Goal: Transaction & Acquisition: Purchase product/service

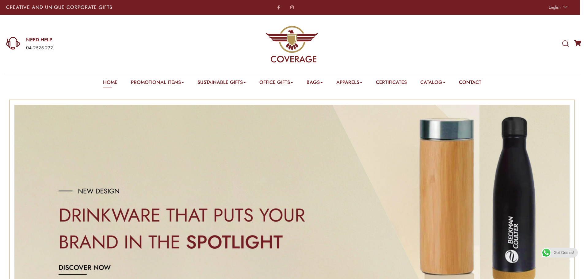
click at [440, 84] on e-page-transition at bounding box center [292, 139] width 584 height 279
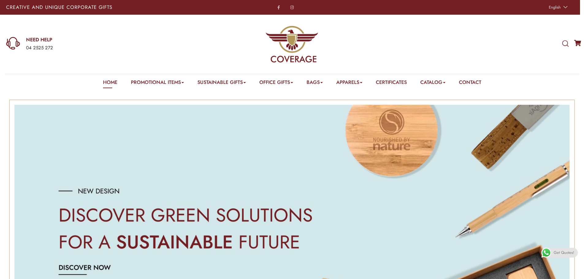
click at [437, 81] on e-page-transition at bounding box center [292, 139] width 584 height 279
click at [450, 82] on e-page-transition at bounding box center [292, 139] width 584 height 279
click at [449, 82] on e-page-transition at bounding box center [292, 139] width 584 height 279
click at [446, 81] on e-page-transition at bounding box center [292, 139] width 584 height 279
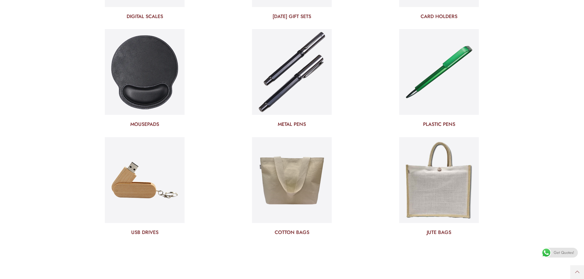
drag, startPoint x: 522, startPoint y: 111, endPoint x: 523, endPoint y: 216, distance: 105.4
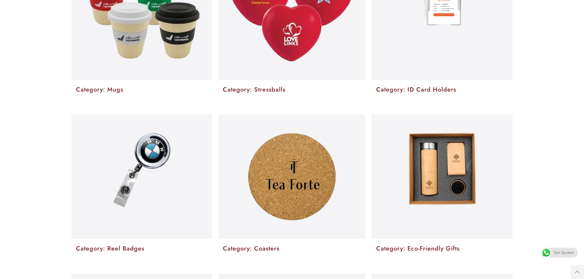
scroll to position [1116, 0]
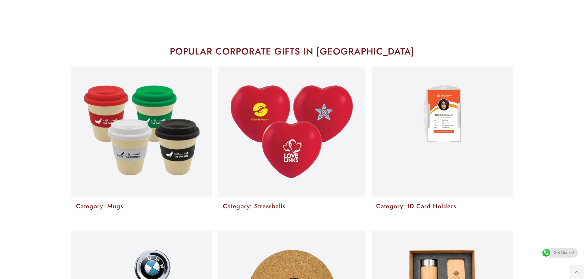
click at [152, 90] on e-page-transition at bounding box center [292, 139] width 584 height 279
click at [120, 205] on e-page-transition at bounding box center [292, 139] width 584 height 279
click at [102, 207] on e-page-transition at bounding box center [292, 139] width 584 height 279
click at [140, 129] on e-page-transition at bounding box center [292, 139] width 584 height 279
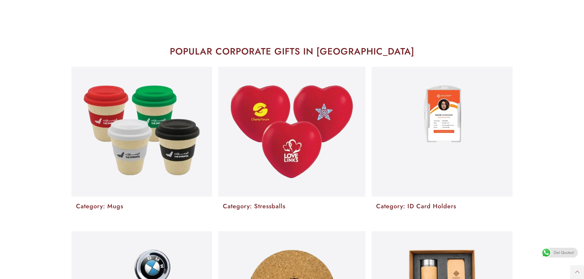
click at [140, 129] on e-page-transition at bounding box center [292, 139] width 584 height 279
click at [578, 78] on e-page-transition at bounding box center [292, 139] width 584 height 279
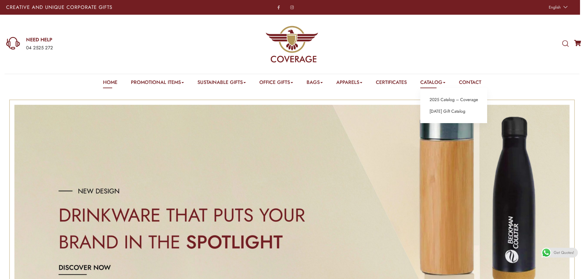
click at [429, 81] on link "Catalog" at bounding box center [432, 84] width 25 height 10
click at [485, 166] on img "1 / 3" at bounding box center [291, 231] width 555 height 252
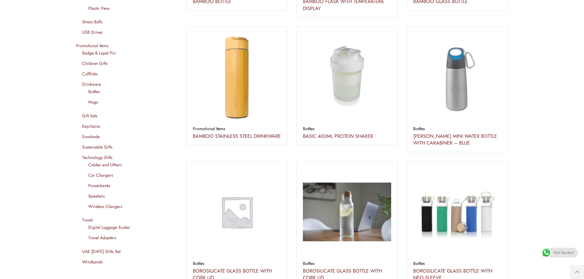
scroll to position [490, 0]
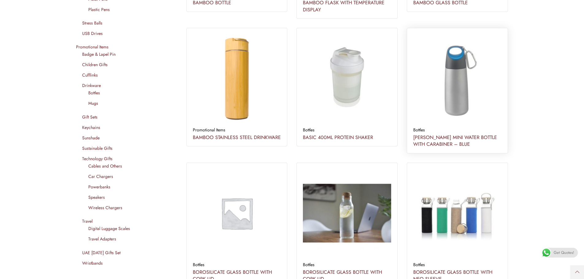
click at [455, 96] on img at bounding box center [457, 78] width 97 height 97
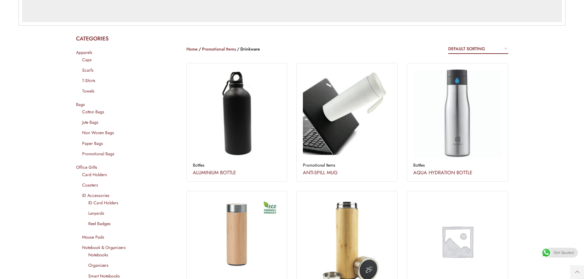
scroll to position [184, 0]
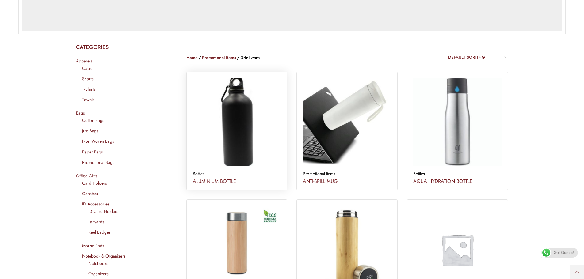
click at [258, 153] on img at bounding box center [236, 122] width 97 height 97
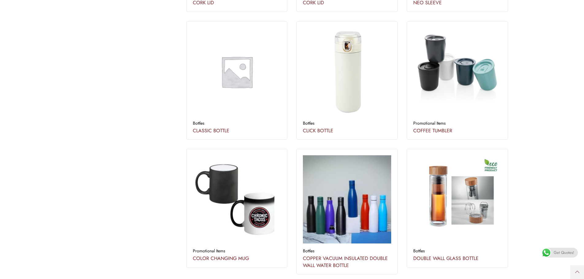
scroll to position [766, 0]
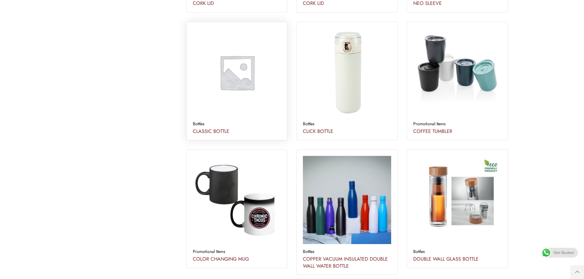
click at [242, 93] on img at bounding box center [236, 72] width 97 height 97
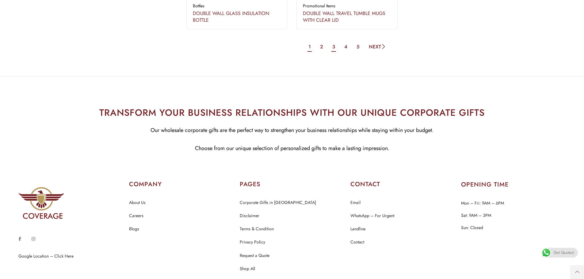
scroll to position [1059, 0]
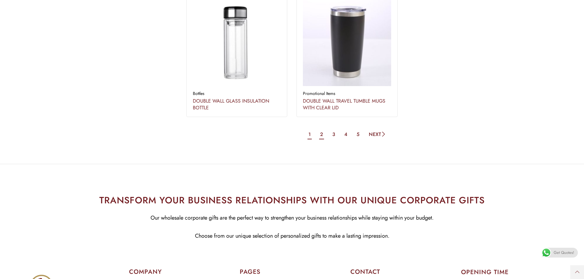
click at [320, 131] on link "2" at bounding box center [321, 134] width 5 height 10
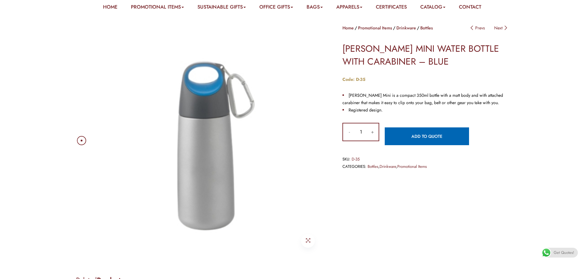
scroll to position [123, 0]
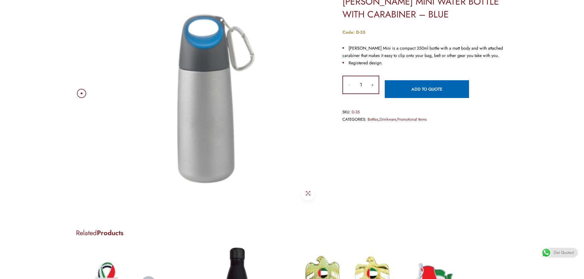
click at [235, 136] on img at bounding box center [207, 93] width 233 height 233
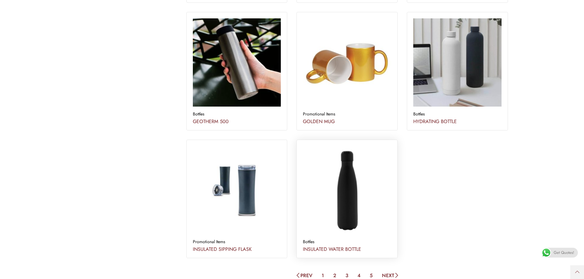
scroll to position [889, 0]
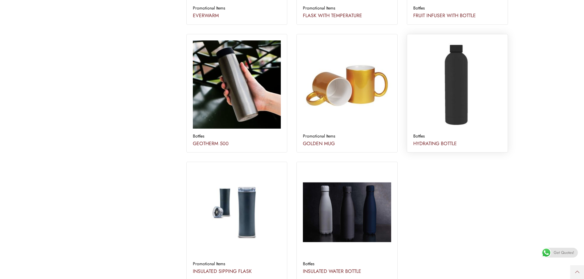
click at [477, 101] on img at bounding box center [457, 84] width 88 height 88
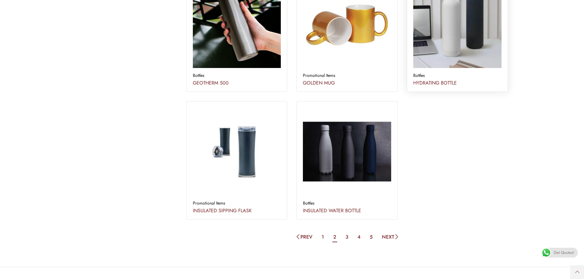
scroll to position [1103, 0]
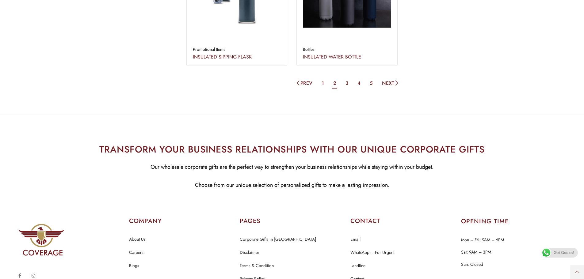
click at [342, 84] on li "3" at bounding box center [346, 83] width 11 height 10
click at [345, 83] on link "3" at bounding box center [346, 83] width 5 height 10
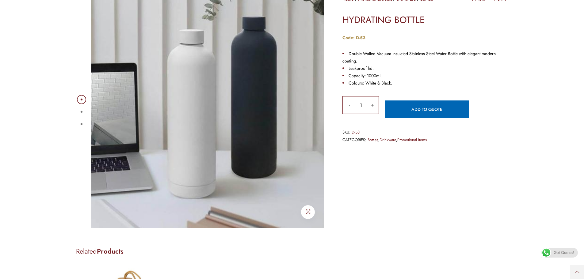
scroll to position [92, 0]
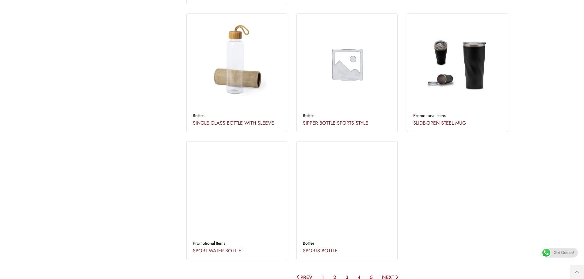
scroll to position [919, 0]
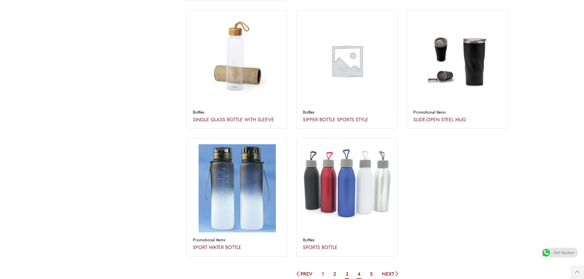
click at [359, 274] on link "4" at bounding box center [358, 274] width 5 height 10
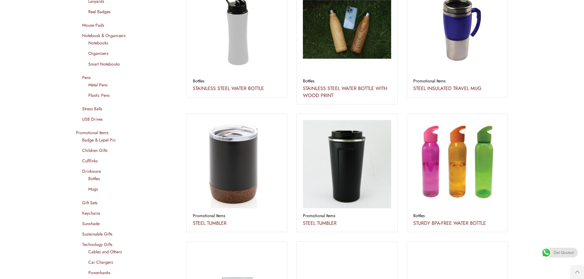
scroll to position [644, 0]
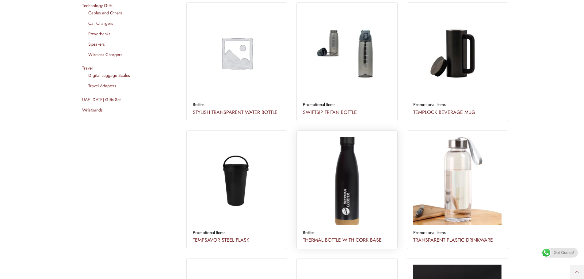
click at [333, 188] on img at bounding box center [347, 181] width 97 height 97
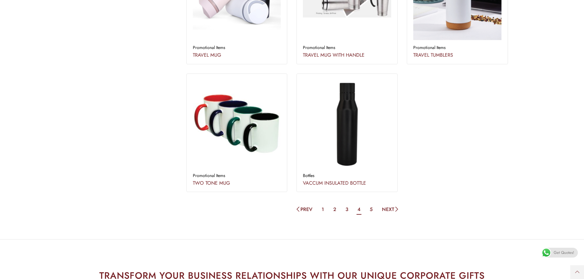
scroll to position [1042, 0]
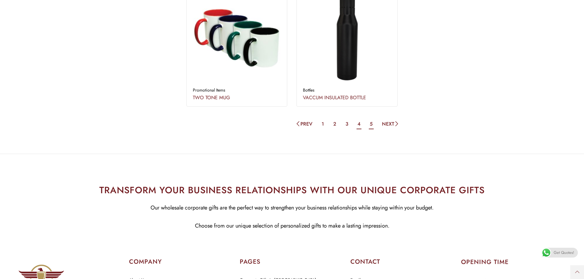
click at [369, 124] on link "5" at bounding box center [371, 124] width 5 height 10
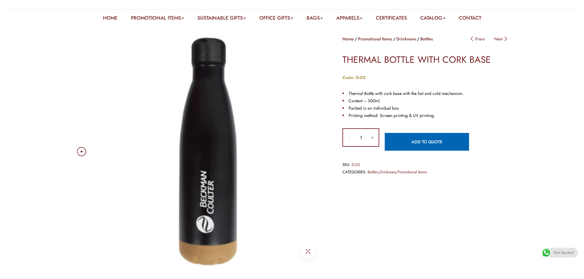
scroll to position [92, 0]
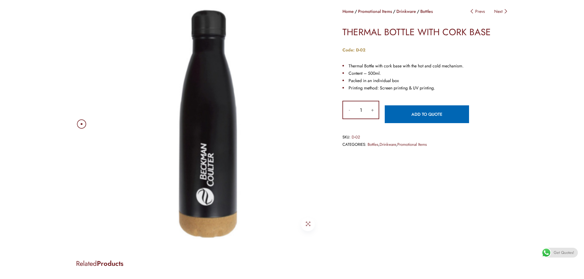
click at [225, 169] on img at bounding box center [207, 124] width 233 height 233
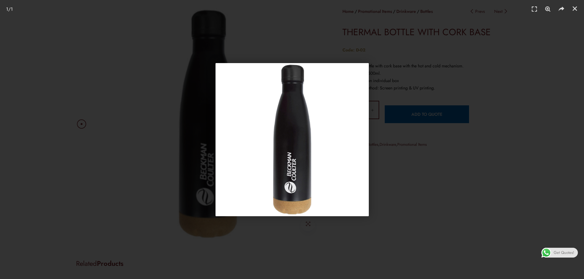
click at [446, 154] on div "1 / 1" at bounding box center [291, 139] width 541 height 236
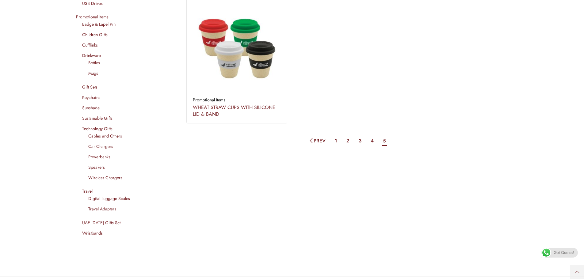
scroll to position [521, 0]
click at [336, 140] on link "1" at bounding box center [336, 140] width 4 height 10
click at [346, 141] on link "2" at bounding box center [347, 140] width 5 height 10
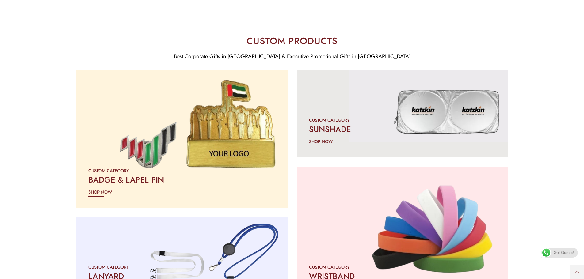
scroll to position [1073, 0]
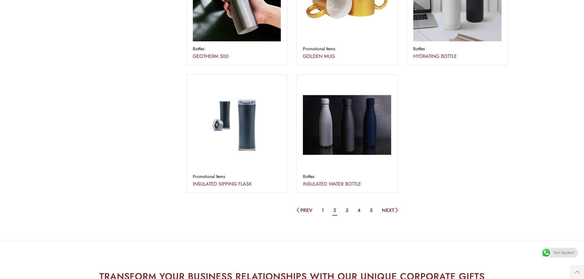
scroll to position [981, 0]
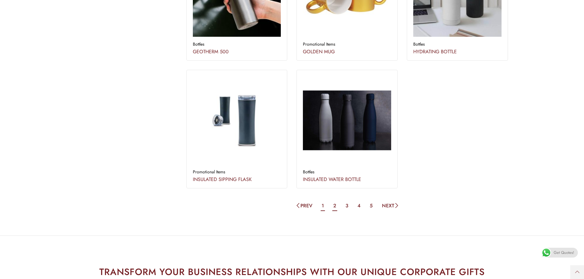
click at [324, 204] on link "1" at bounding box center [323, 206] width 4 height 10
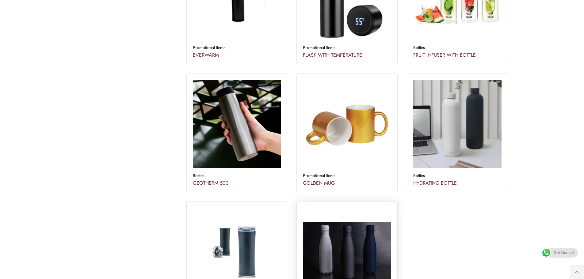
scroll to position [1042, 0]
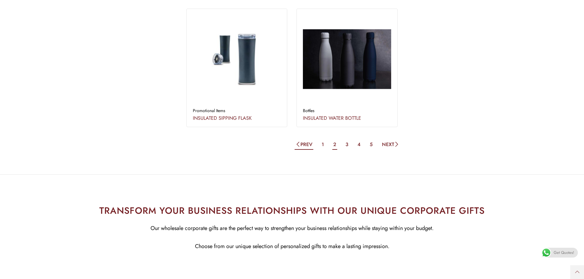
click at [298, 145] on icon at bounding box center [297, 144] width 5 height 9
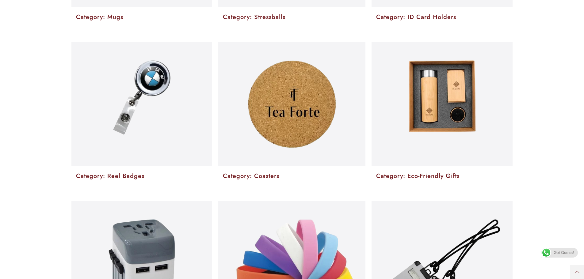
scroll to position [1563, 0]
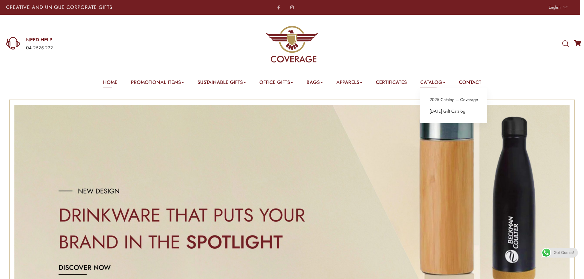
click at [437, 79] on link "Catalog" at bounding box center [432, 84] width 25 height 10
click at [447, 102] on link "2025 Catalog – Coverage" at bounding box center [453, 100] width 48 height 8
click at [314, 166] on img "1 / 3" at bounding box center [291, 231] width 555 height 252
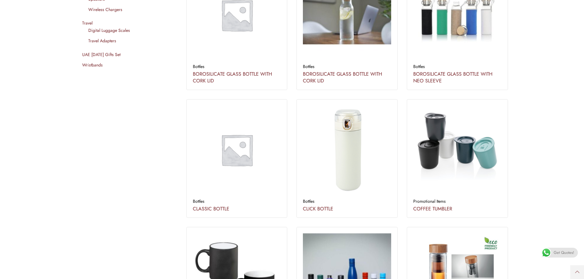
scroll to position [705, 0]
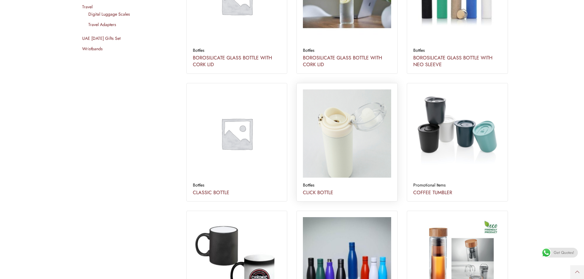
click at [333, 136] on img at bounding box center [347, 133] width 88 height 88
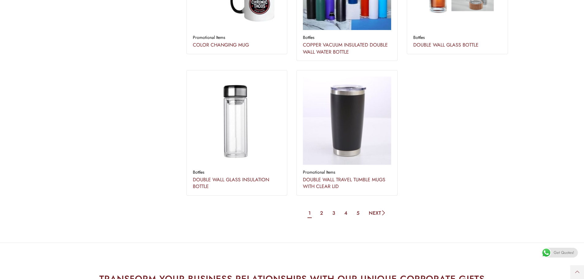
scroll to position [981, 0]
click at [234, 120] on img at bounding box center [236, 120] width 97 height 97
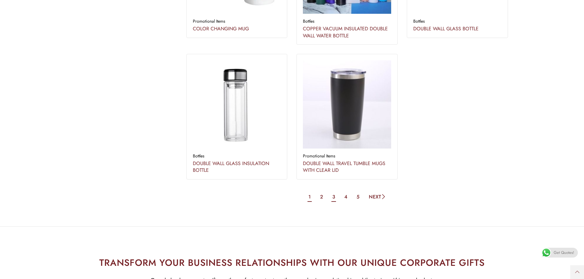
scroll to position [1011, 0]
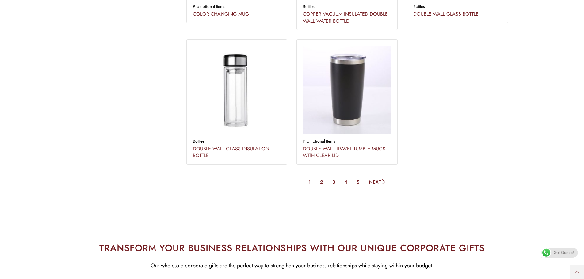
click at [321, 181] on link "2" at bounding box center [321, 182] width 5 height 10
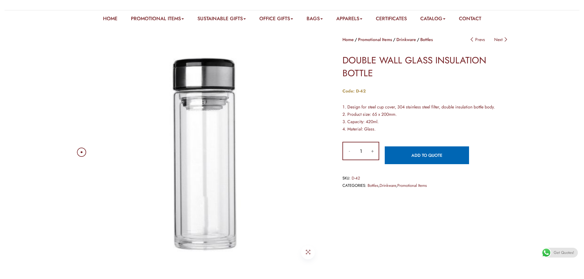
scroll to position [92, 0]
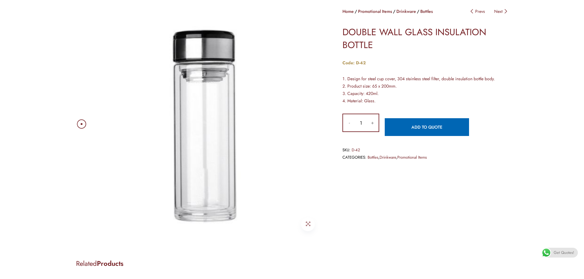
click at [81, 123] on button "1" at bounding box center [82, 124] width 2 height 2
drag, startPoint x: 210, startPoint y: 113, endPoint x: 172, endPoint y: 228, distance: 120.8
click at [172, 228] on img at bounding box center [207, 124] width 233 height 233
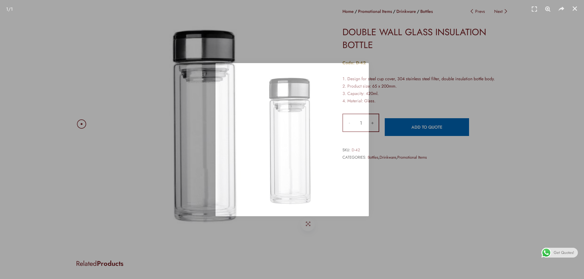
click at [210, 135] on div "1 / 1" at bounding box center [291, 139] width 541 height 236
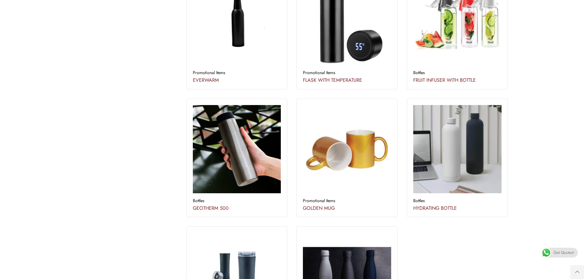
scroll to position [827, 0]
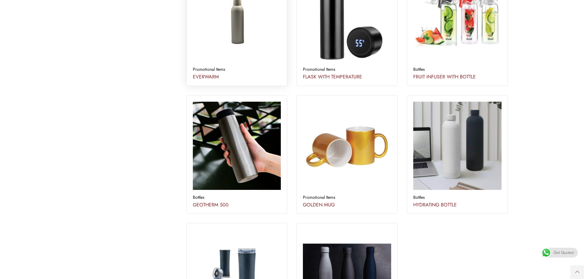
click at [248, 37] on img at bounding box center [236, 18] width 88 height 88
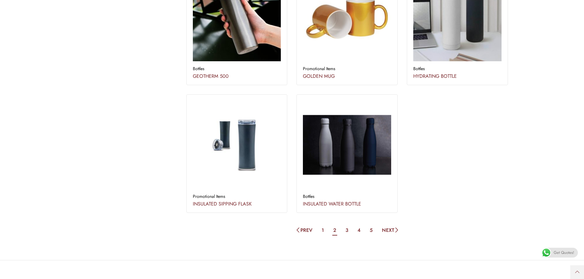
scroll to position [950, 0]
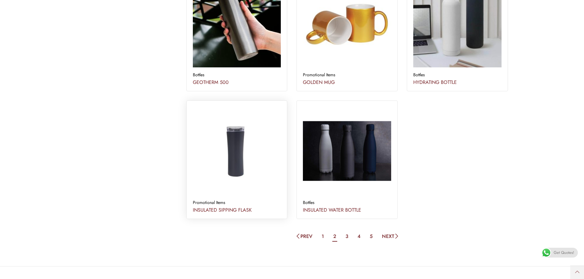
click at [235, 169] on img at bounding box center [236, 151] width 88 height 88
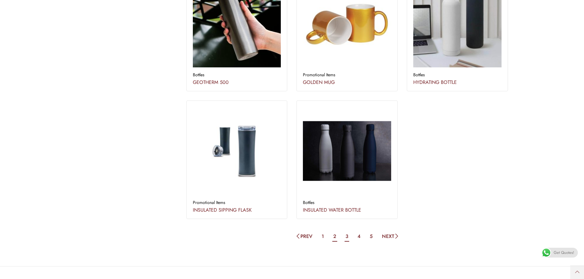
click at [345, 236] on link "3" at bounding box center [346, 236] width 5 height 10
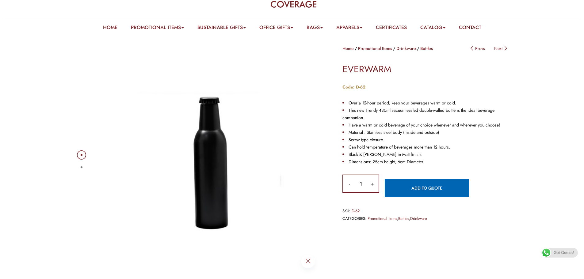
scroll to position [61, 0]
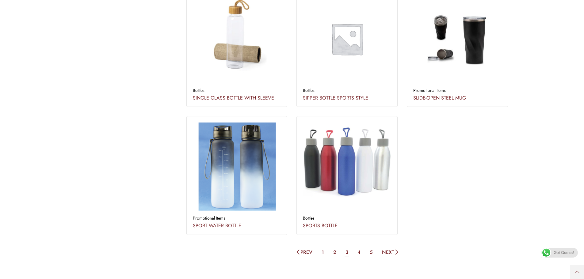
scroll to position [950, 0]
